Goal: Information Seeking & Learning: Learn about a topic

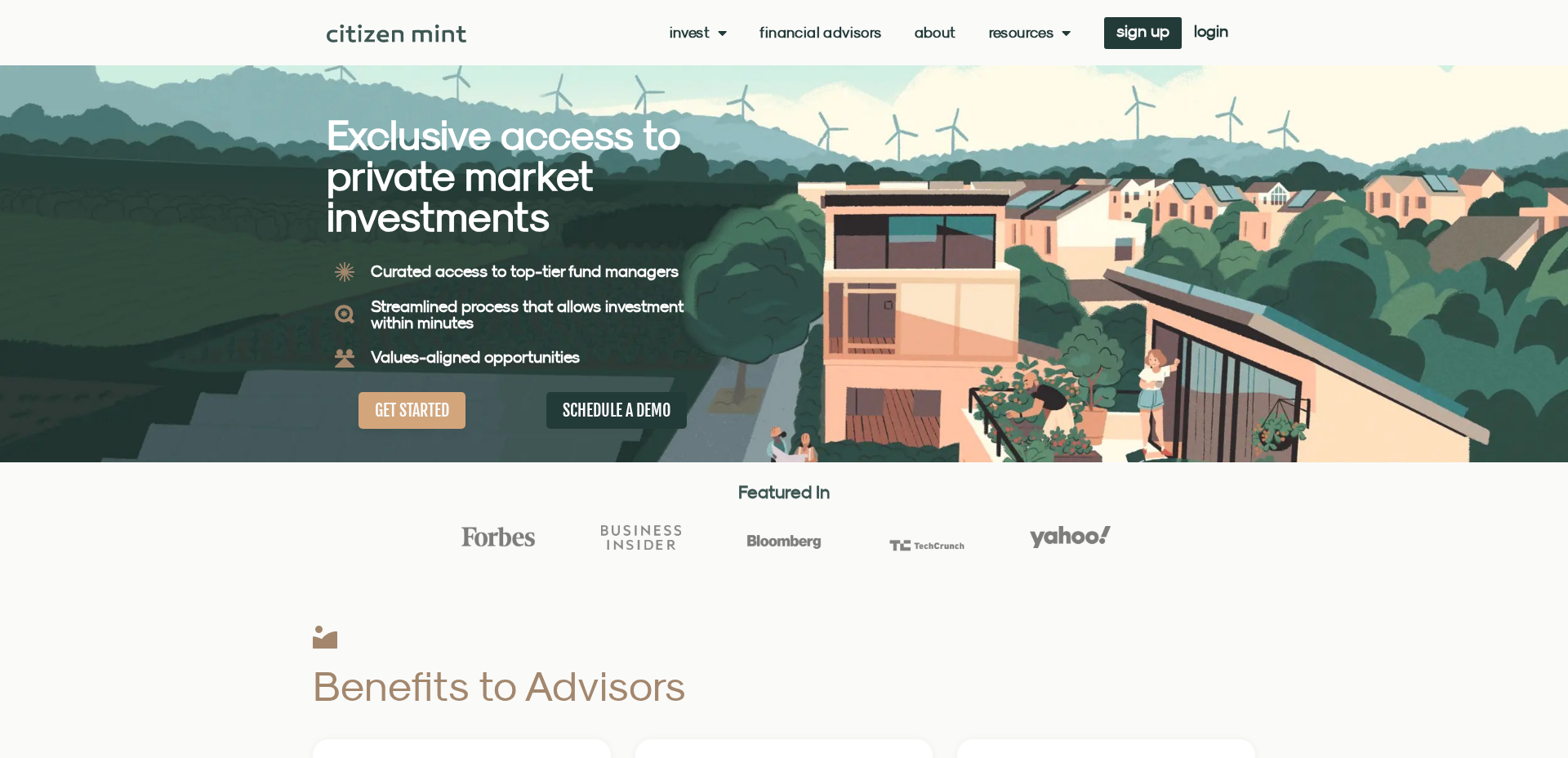
click at [694, 28] on link "Invest" at bounding box center [698, 32] width 58 height 16
click at [696, 30] on link "Invest" at bounding box center [698, 32] width 58 height 16
click at [710, 58] on link "investments" at bounding box center [723, 60] width 107 height 37
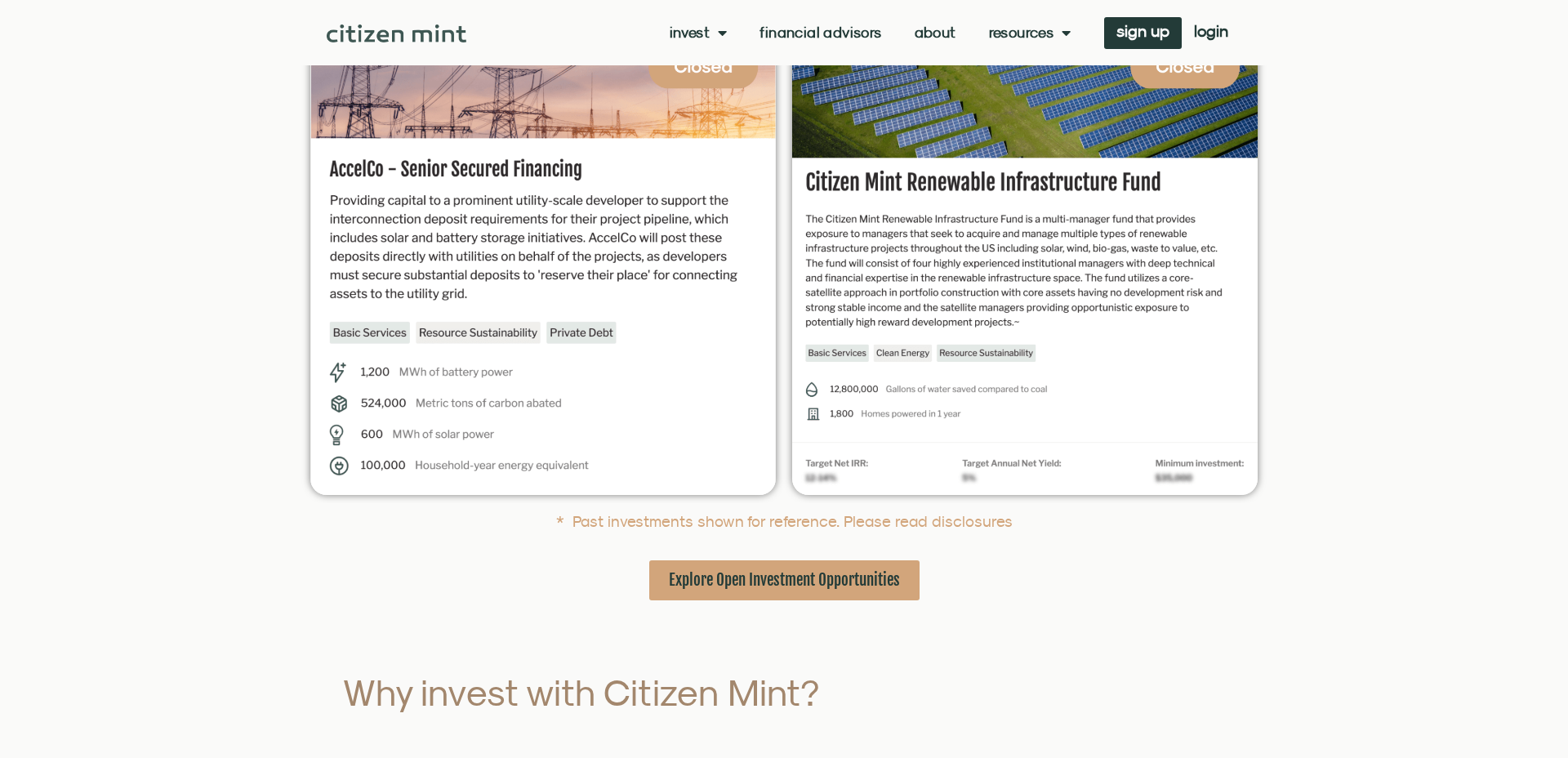
scroll to position [152, 0]
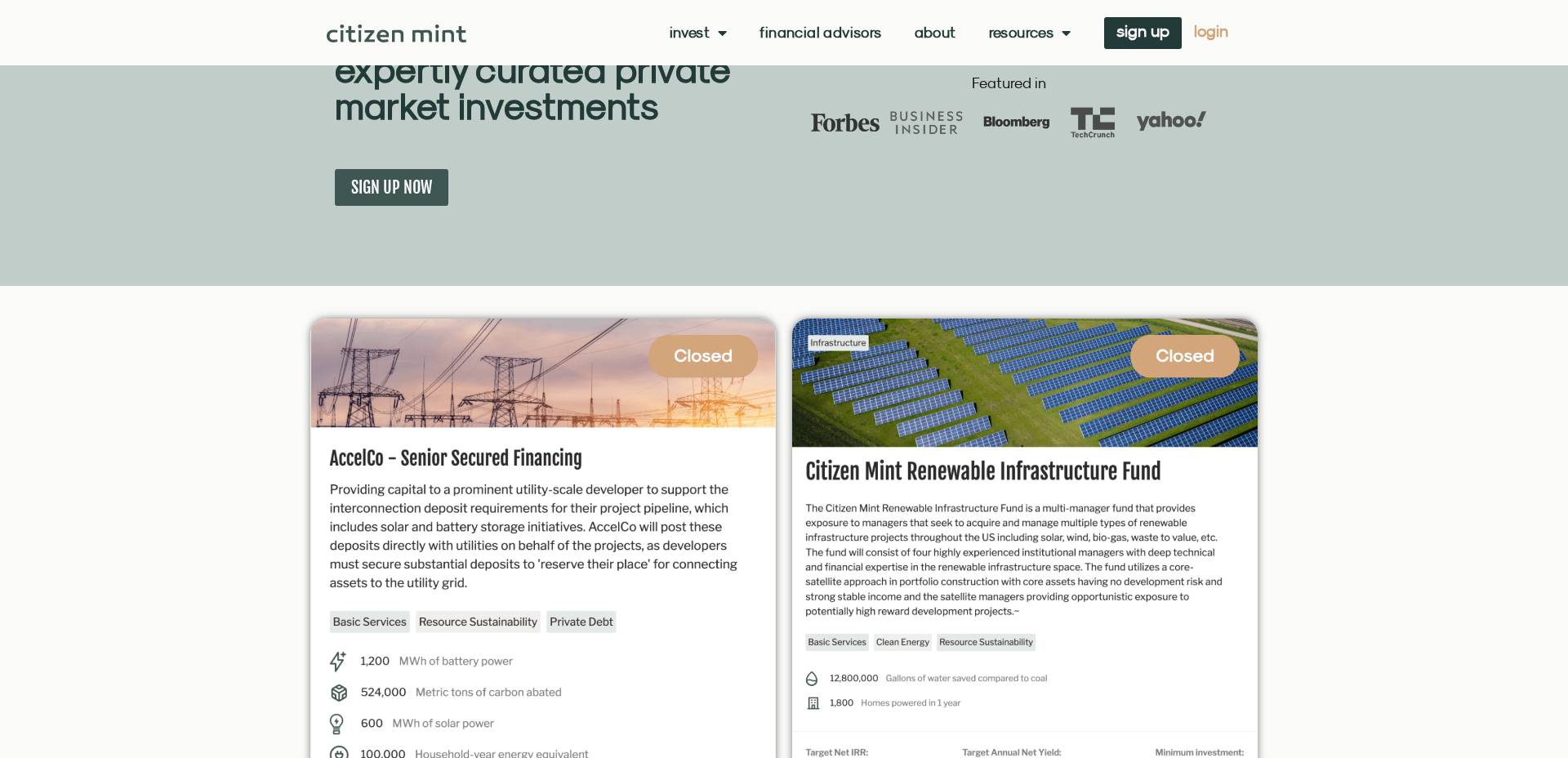
click at [1211, 26] on span "login" at bounding box center [1211, 30] width 34 height 12
